Goal: Information Seeking & Learning: Learn about a topic

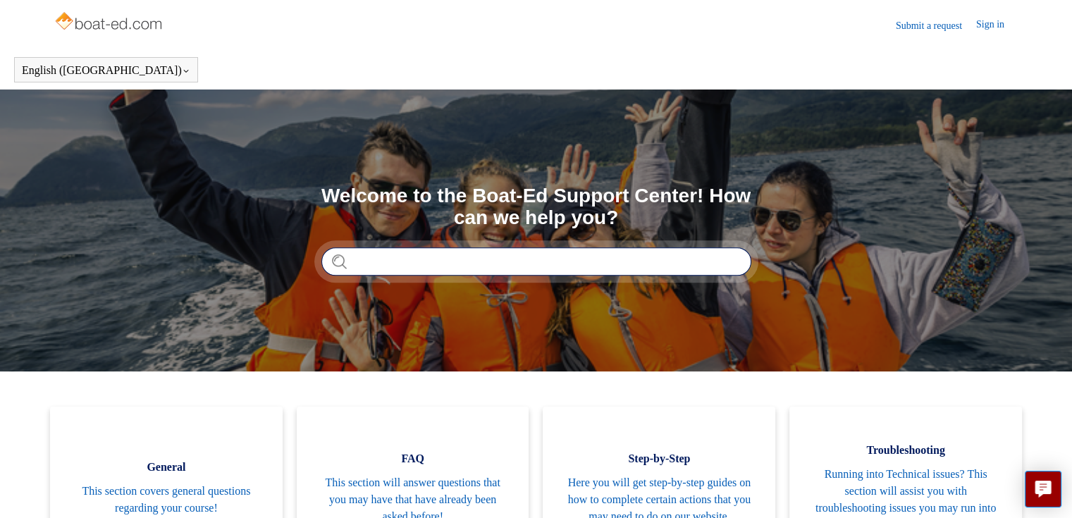
click at [512, 264] on input "Search" at bounding box center [536, 261] width 430 height 28
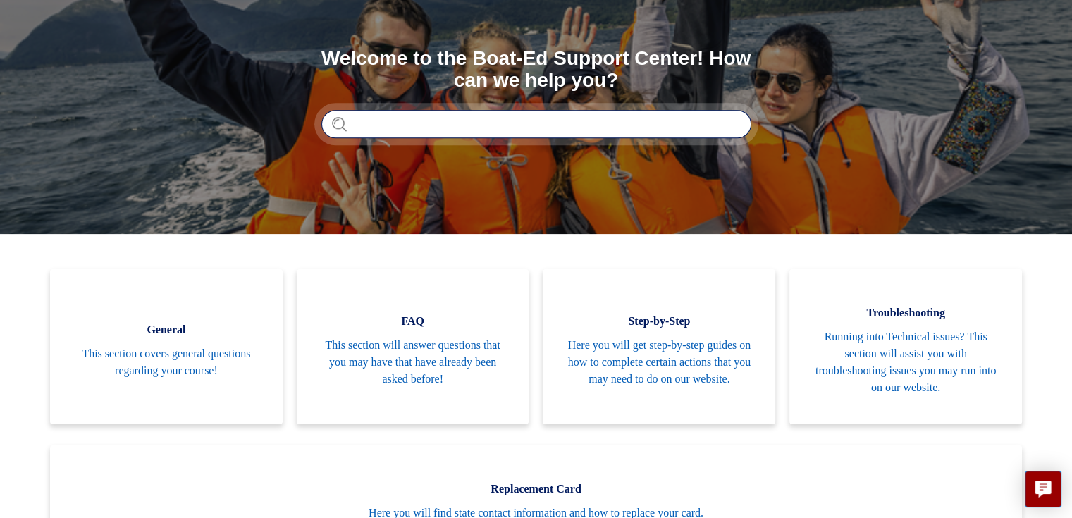
scroll to position [141, 0]
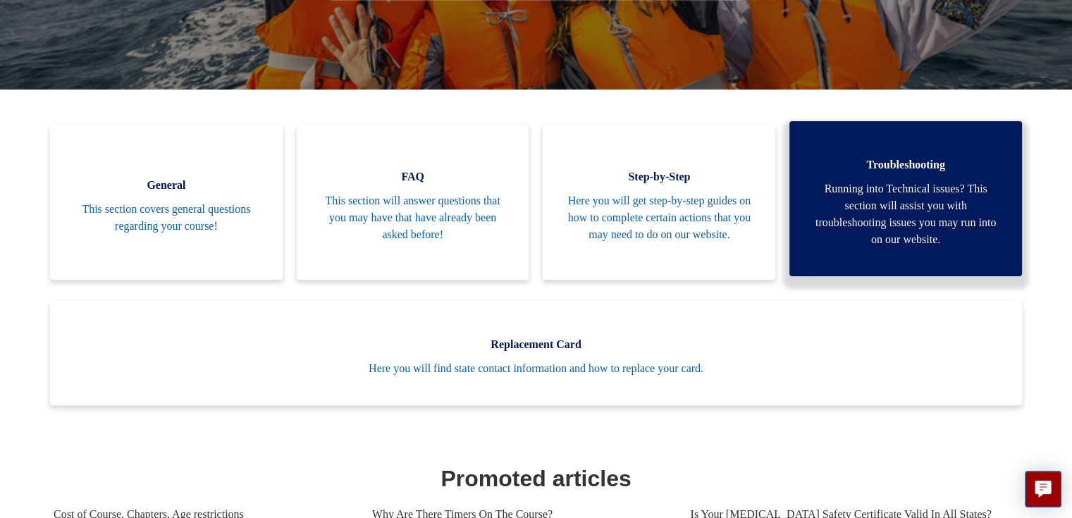
click at [928, 222] on span "Running into Technical issues? This section will assist you with troubleshootin…" at bounding box center [906, 214] width 190 height 68
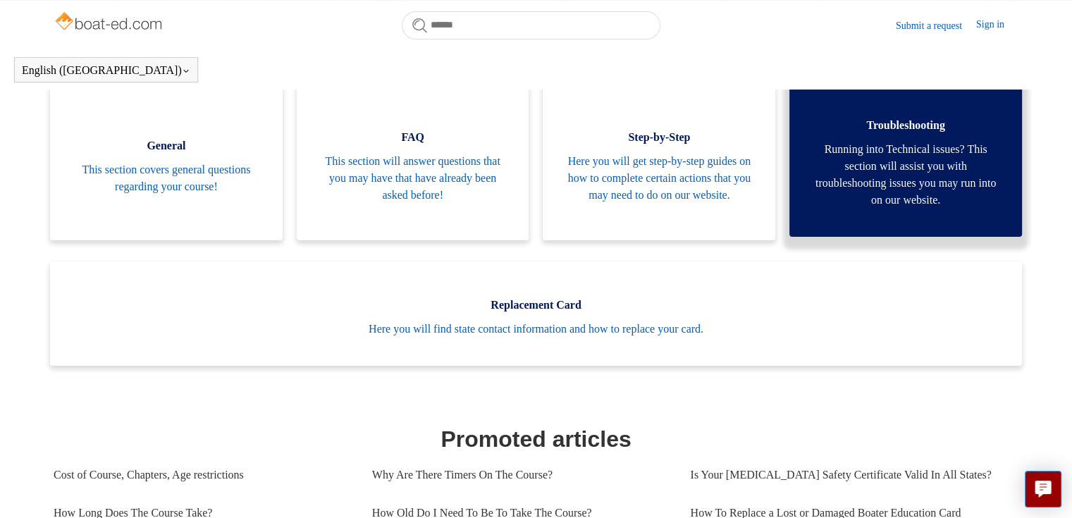
scroll to position [242, 0]
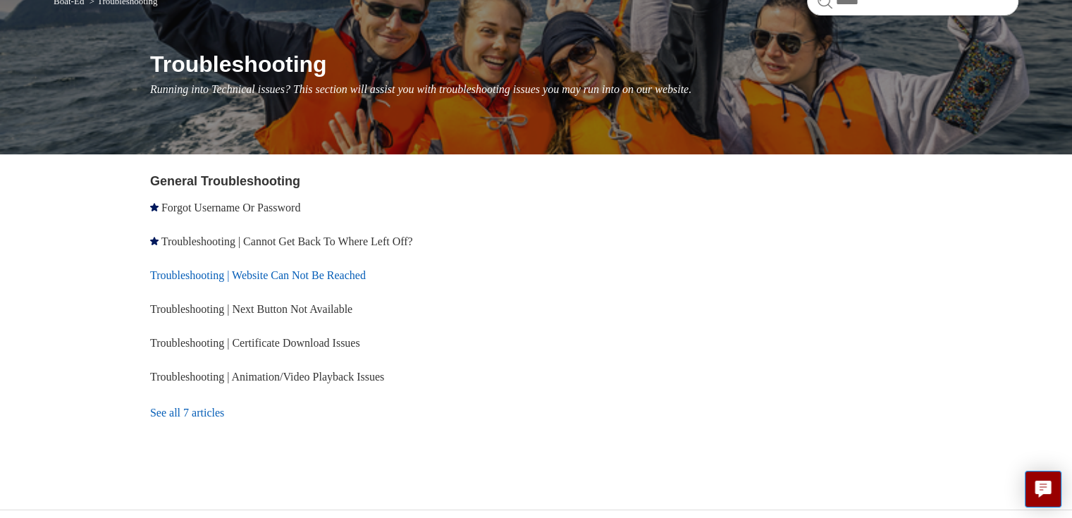
scroll to position [141, 0]
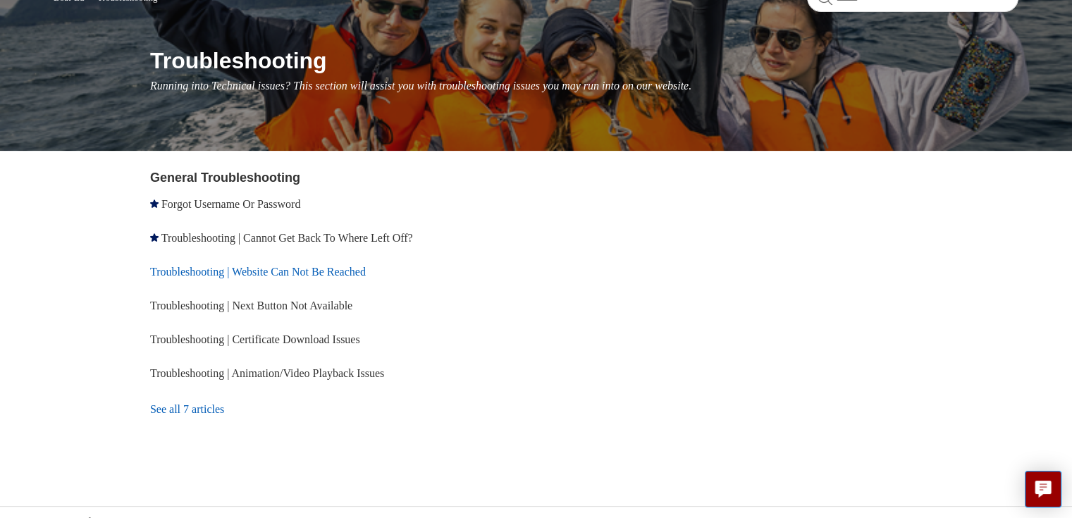
click at [366, 273] on link "Troubleshooting | Website Can Not Be Reached" at bounding box center [258, 272] width 216 height 12
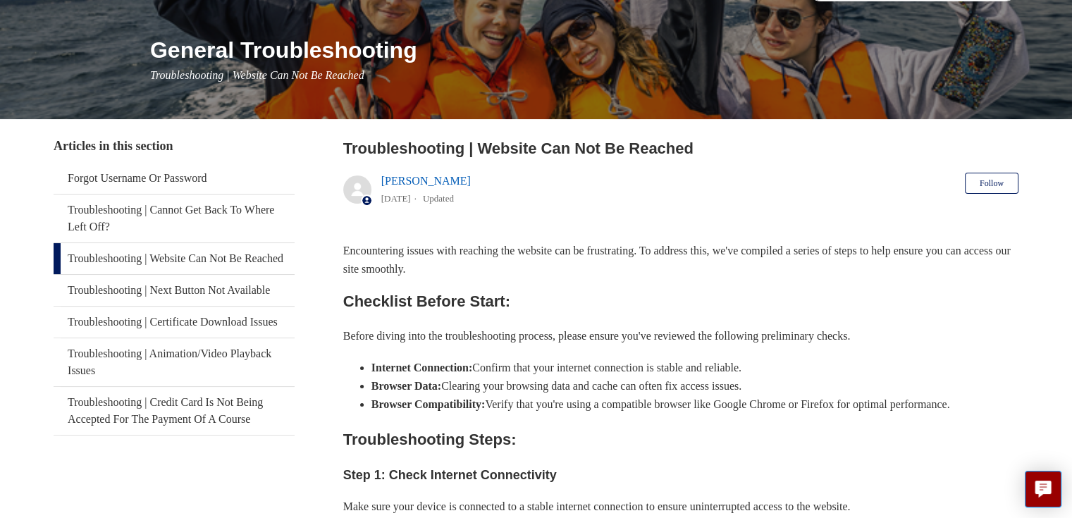
scroll to position [70, 0]
